Goal: Complete application form

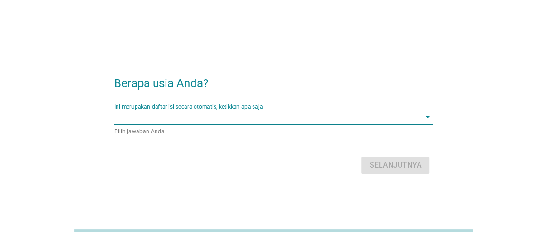
click at [398, 113] on input "Ini merupakan daftar isi secara otomatis, ketikkan apa saja" at bounding box center [267, 116] width 306 height 15
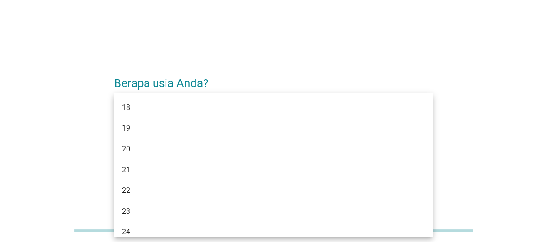
click at [443, 67] on div "Berapa usia Anda? Ini merupakan daftar isi secara otomatis, ketikkan apa saja a…" at bounding box center [274, 121] width 502 height 127
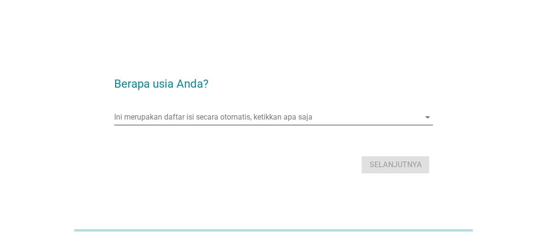
click at [424, 110] on div "Ini merupakan daftar isi secara otomatis, ketikkan apa saja arrow_drop_down" at bounding box center [273, 116] width 319 height 15
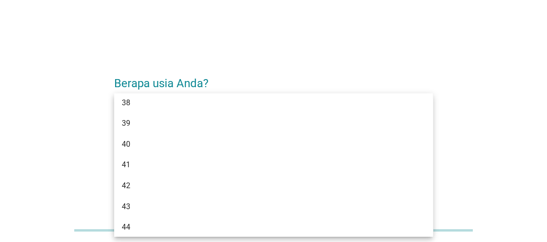
scroll to position [445, 0]
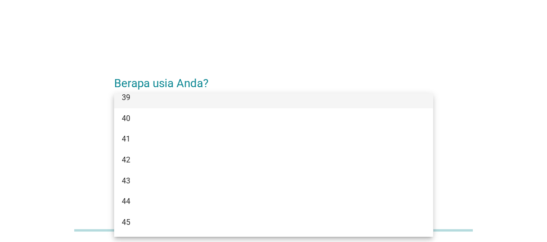
click at [349, 103] on div "39" at bounding box center [261, 97] width 278 height 11
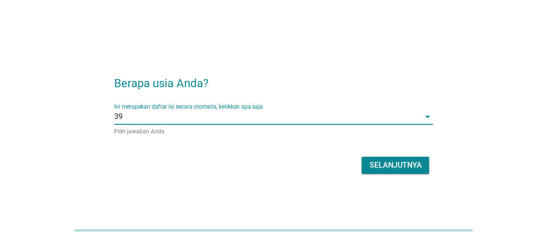
click at [391, 163] on div "Selanjutnya" at bounding box center [395, 164] width 52 height 11
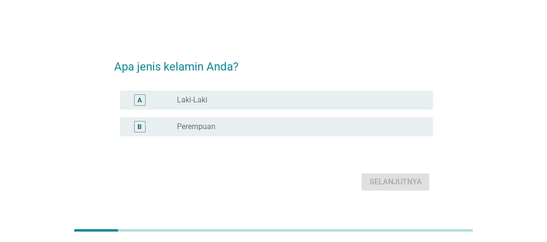
click at [320, 97] on div "radio_button_unchecked Laki-Laki" at bounding box center [297, 100] width 241 height 10
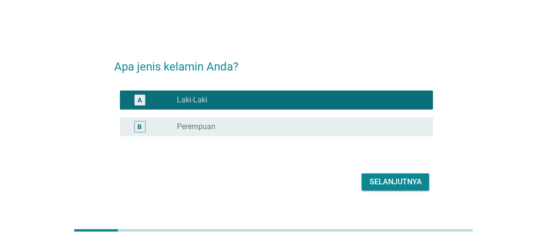
click at [387, 178] on div "Selanjutnya" at bounding box center [395, 181] width 52 height 11
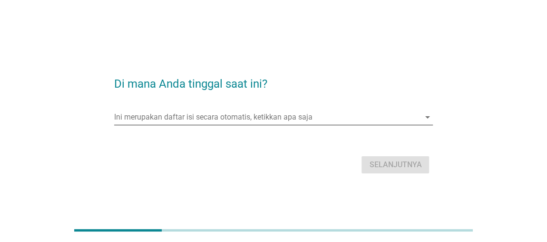
click at [345, 116] on input "Ini merupakan daftar isi secara otomatis, ketikkan apa saja" at bounding box center [267, 116] width 306 height 15
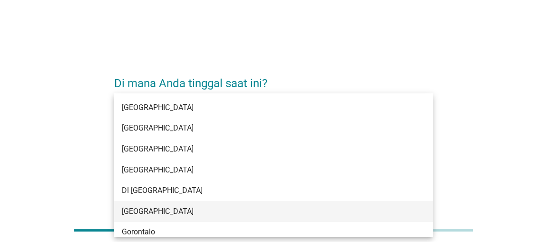
click at [339, 218] on div "[GEOGRAPHIC_DATA]" at bounding box center [273, 211] width 319 height 21
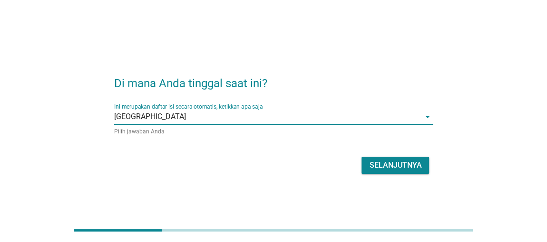
click at [395, 161] on div "Selanjutnya" at bounding box center [395, 164] width 52 height 11
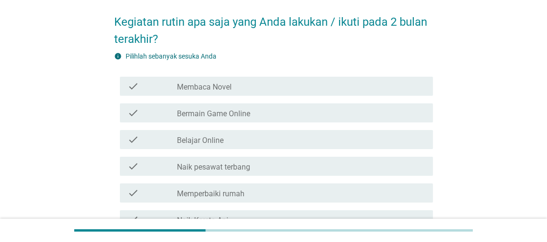
scroll to position [41, 0]
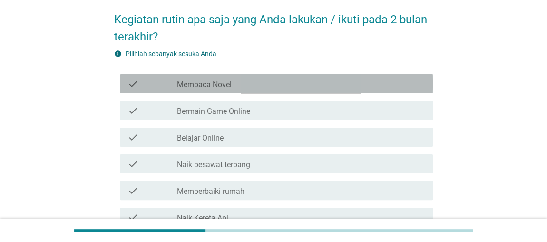
click at [319, 89] on div "check_box_outline_blank Membaca Novel" at bounding box center [301, 83] width 248 height 11
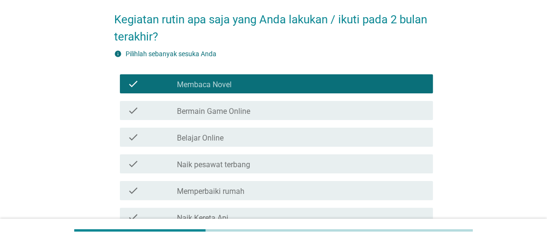
click at [312, 113] on div "check_box_outline_blank Bermain Game Online" at bounding box center [301, 110] width 248 height 11
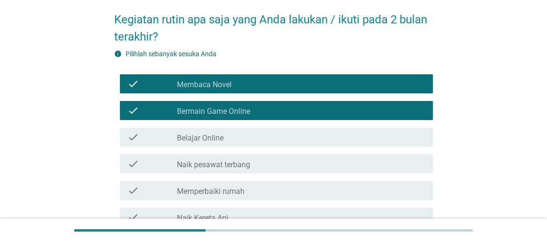
click at [293, 143] on div "check_box_outline_blank Belajar Online" at bounding box center [301, 136] width 248 height 11
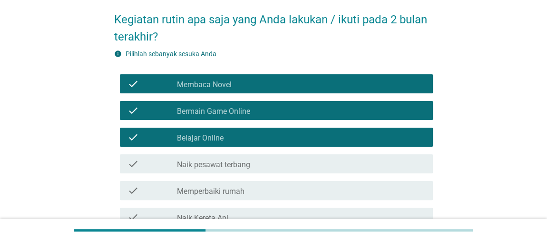
click at [304, 164] on div "check_box_outline_blank Naik pesawat terbang" at bounding box center [301, 163] width 248 height 11
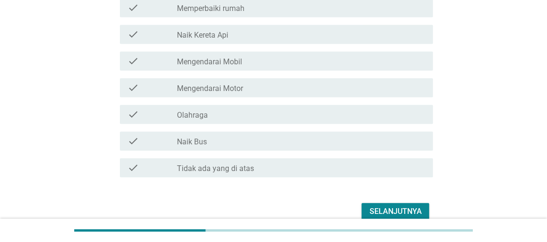
scroll to position [236, 0]
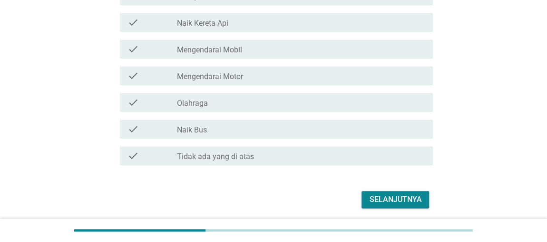
click at [302, 27] on div "check_box_outline_blank Naik Kereta Api" at bounding box center [301, 22] width 248 height 11
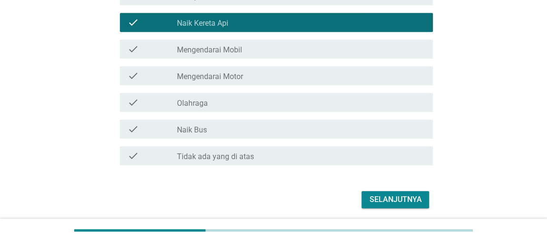
click at [298, 54] on div "check_box_outline_blank Mengendarai Mobil" at bounding box center [301, 48] width 248 height 11
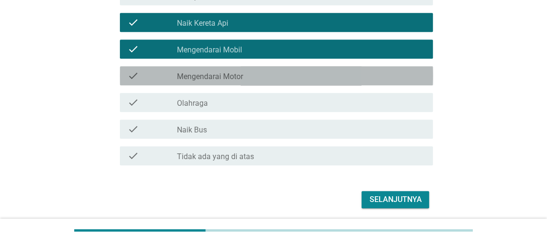
click at [297, 78] on div "check_box_outline_blank Mengendarai Motor" at bounding box center [301, 75] width 248 height 11
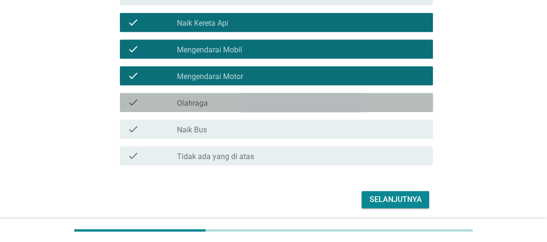
click at [296, 108] on div "check_box_outline_blank Olahraga" at bounding box center [301, 102] width 248 height 11
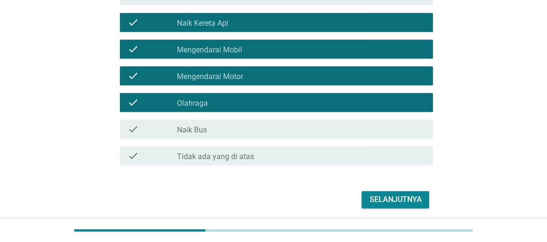
click at [301, 134] on div "check_box_outline_blank Naik Bus" at bounding box center [301, 128] width 248 height 11
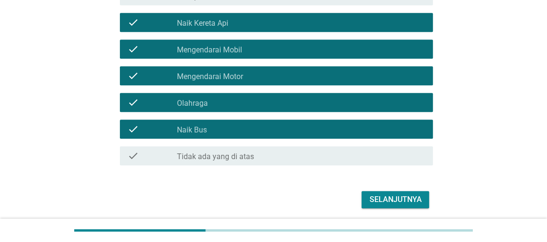
click at [387, 197] on div "Selanjutnya" at bounding box center [395, 199] width 52 height 11
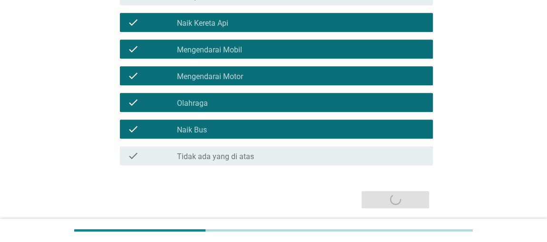
scroll to position [0, 0]
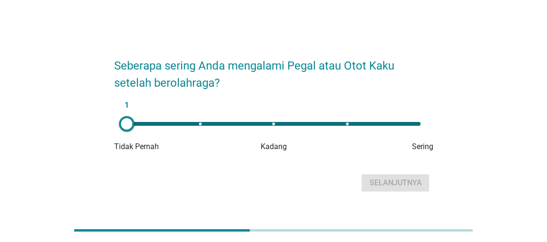
click at [408, 122] on div "1" at bounding box center [274, 124] width 294 height 4
type input "5"
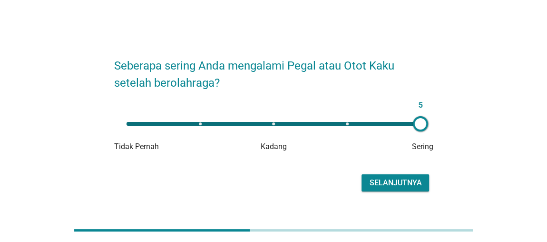
click at [391, 182] on div "Selanjutnya" at bounding box center [395, 182] width 52 height 11
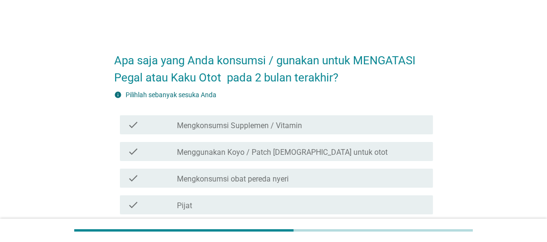
click at [380, 125] on div "check_box_outline_blank Mengkonsumsi Supplemen / Vitamin" at bounding box center [301, 124] width 248 height 11
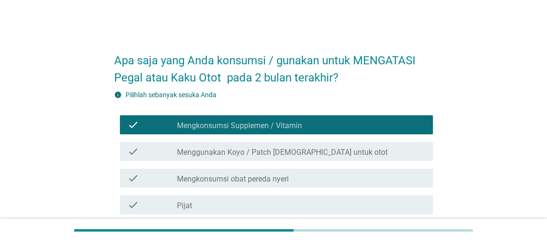
click at [384, 179] on div "check_box_outline_blank Mengkonsumsi obat pereda nyeri" at bounding box center [301, 177] width 248 height 11
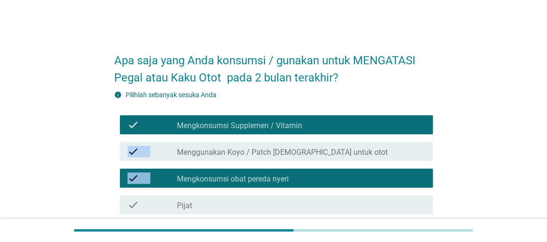
drag, startPoint x: 547, startPoint y: 109, endPoint x: 550, endPoint y: 178, distance: 68.6
click at [547, 178] on html "Apa saja yang Anda konsumsi / gunakan untuk MENGATASI Pegal atau Kaku Otot pada…" at bounding box center [273, 204] width 547 height 408
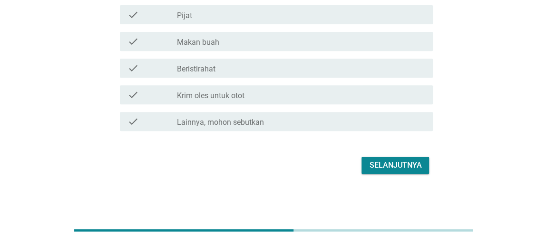
click at [336, 90] on div "check_box_outline_blank Krim oles untuk otot" at bounding box center [301, 94] width 248 height 11
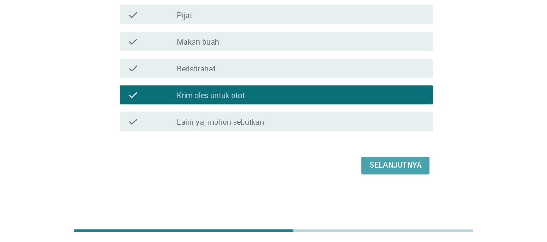
click at [396, 163] on div "Selanjutnya" at bounding box center [395, 164] width 52 height 11
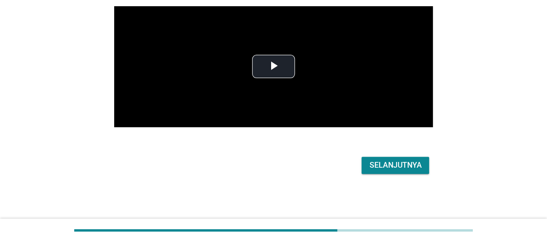
scroll to position [0, 0]
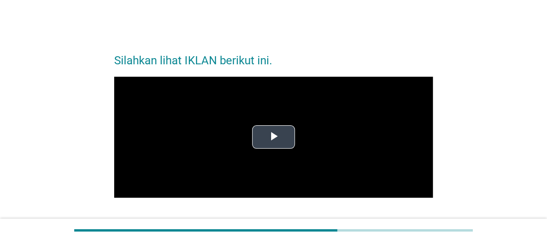
click at [274, 137] on span "Video Player" at bounding box center [274, 137] width 0 height 0
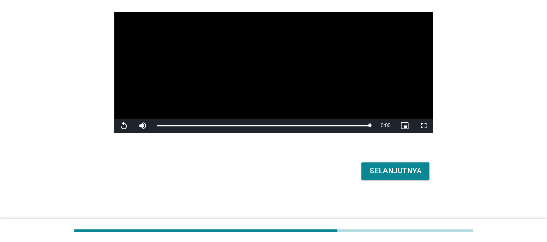
scroll to position [70, 0]
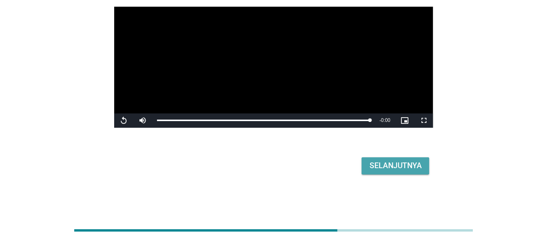
click at [381, 163] on div "Selanjutnya" at bounding box center [395, 165] width 52 height 11
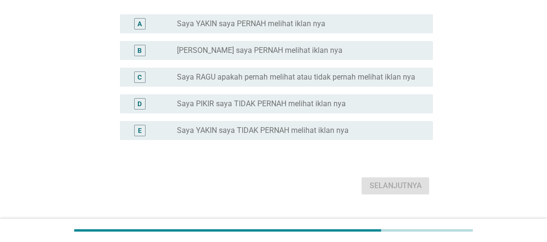
scroll to position [0, 0]
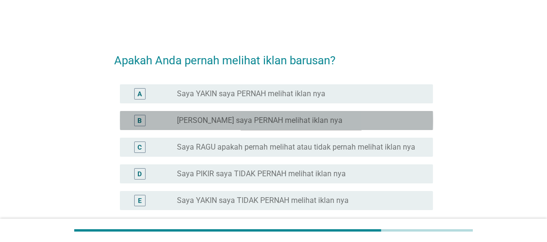
click at [331, 118] on label "[PERSON_NAME] saya PERNAH melihat iklan nya" at bounding box center [260, 121] width 166 height 10
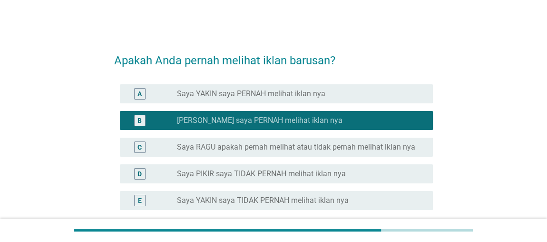
scroll to position [98, 0]
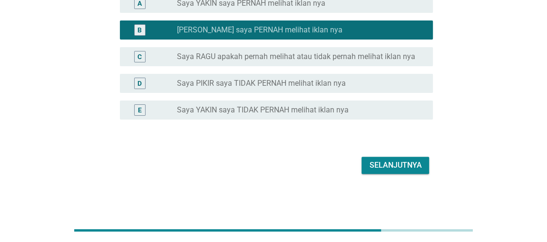
click at [392, 164] on div "Selanjutnya" at bounding box center [395, 164] width 52 height 11
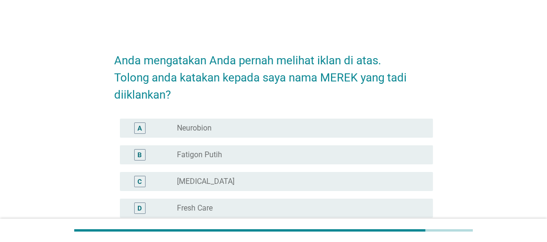
click at [338, 155] on div "radio_button_unchecked Fatigon Putih" at bounding box center [297, 155] width 241 height 10
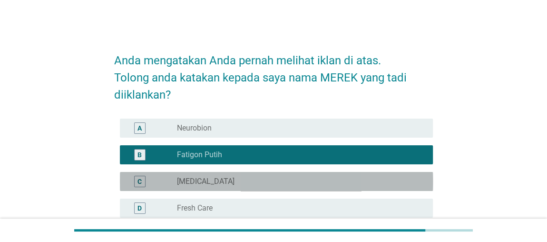
click at [319, 172] on div "C radio_button_unchecked [MEDICAL_DATA]" at bounding box center [277, 181] width 314 height 19
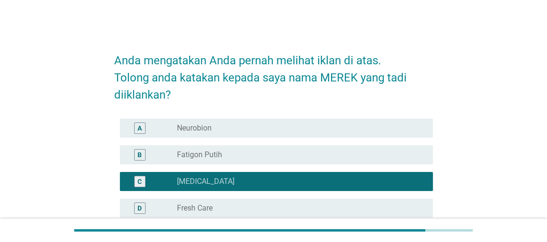
click at [321, 158] on div "radio_button_unchecked Fatigon Putih" at bounding box center [297, 155] width 241 height 10
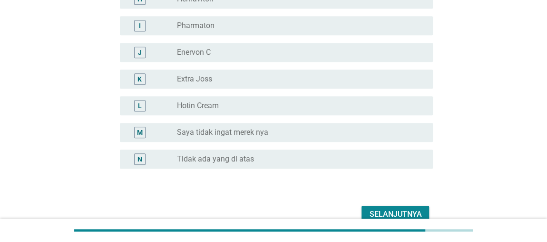
scroll to position [350, 0]
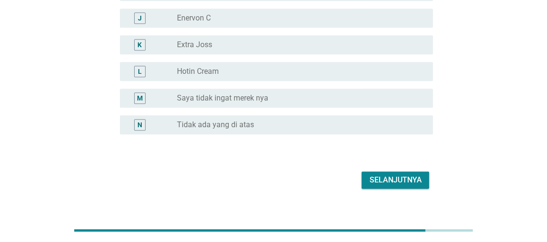
click at [387, 174] on div "Selanjutnya" at bounding box center [395, 179] width 52 height 11
